Goal: Task Accomplishment & Management: Manage account settings

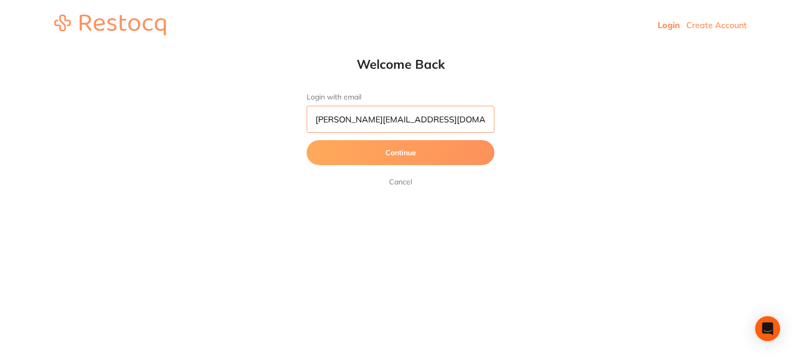
drag, startPoint x: 433, startPoint y: 121, endPoint x: 271, endPoint y: 119, distance: 162.1
click at [271, 119] on div "Welcome Back Login with email abhinav.m@terrificminds.com Continue Cancel" at bounding box center [400, 122] width 801 height 132
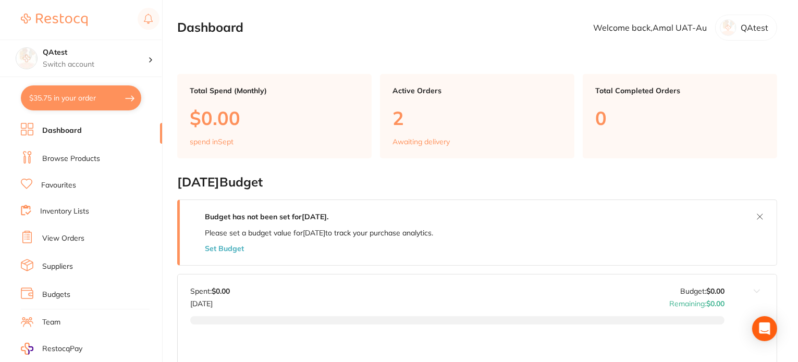
scroll to position [104, 0]
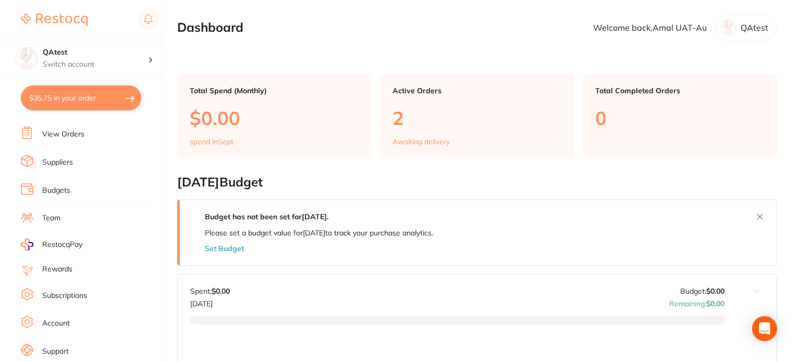
click at [71, 291] on link "Subscriptions" at bounding box center [64, 296] width 45 height 10
